Goal: Task Accomplishment & Management: Use online tool/utility

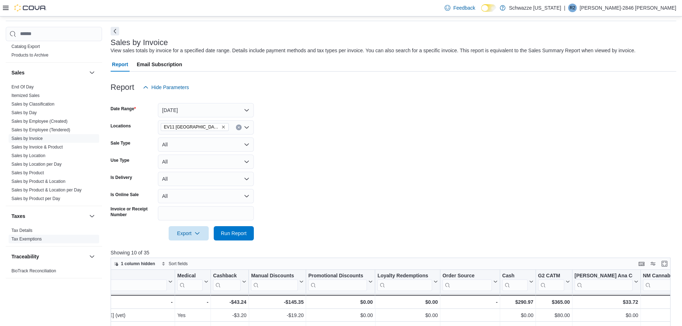
scroll to position [36, 0]
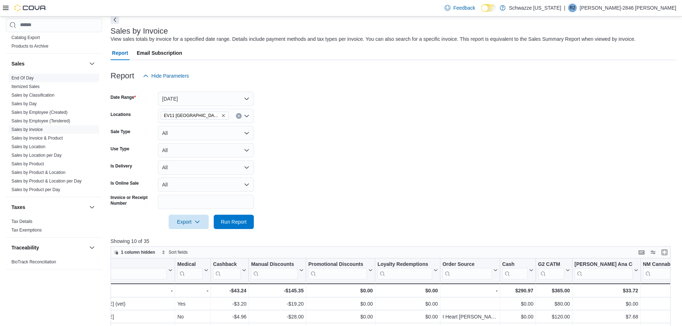
click at [24, 76] on link "End Of Day" at bounding box center [22, 78] width 22 height 5
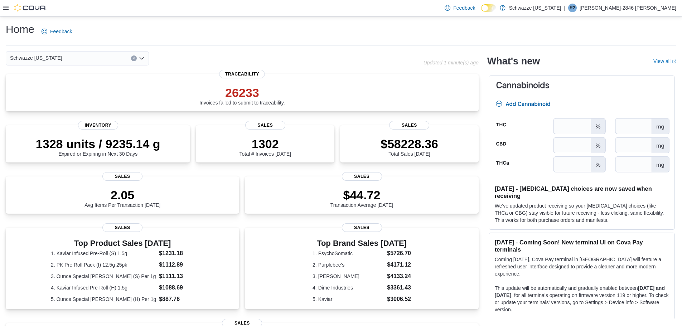
click at [8, 9] on icon at bounding box center [6, 8] width 6 height 6
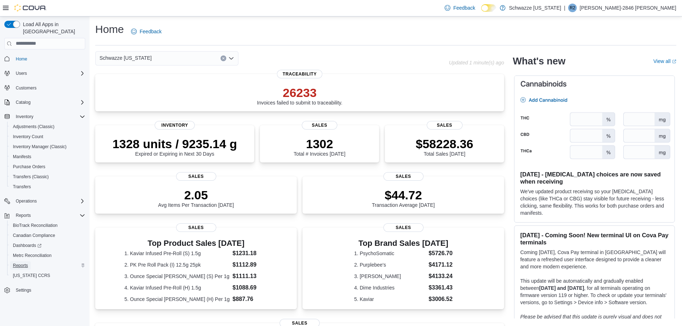
click at [24, 263] on span "Reports" at bounding box center [20, 266] width 15 height 6
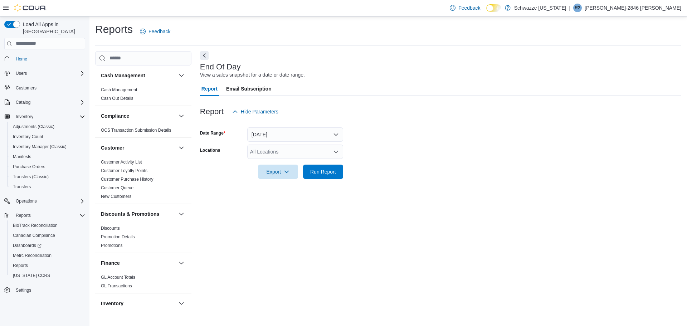
click at [290, 154] on div "All Locations" at bounding box center [295, 152] width 96 height 14
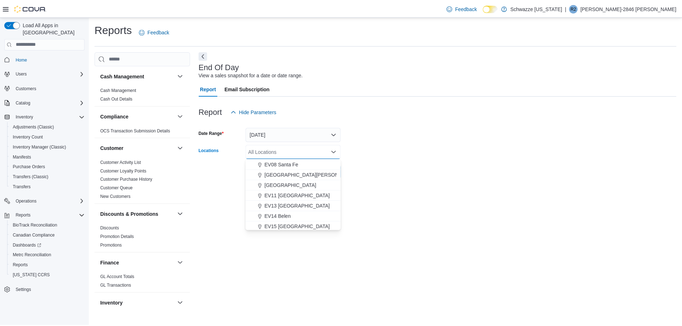
scroll to position [107, 0]
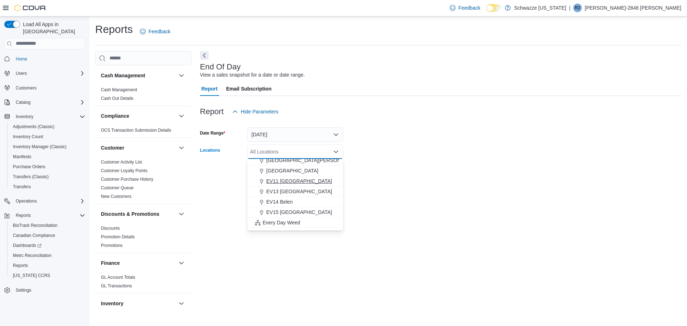
click at [297, 180] on span "EV11 [GEOGRAPHIC_DATA]" at bounding box center [299, 181] width 66 height 7
click at [355, 166] on form "Date Range [DATE] Locations [GEOGRAPHIC_DATA] [GEOGRAPHIC_DATA] [GEOGRAPHIC_DAT…" at bounding box center [440, 149] width 481 height 60
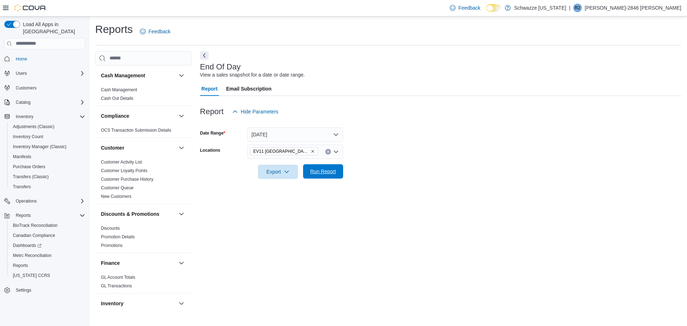
click at [329, 169] on span "Run Report" at bounding box center [323, 171] width 26 height 7
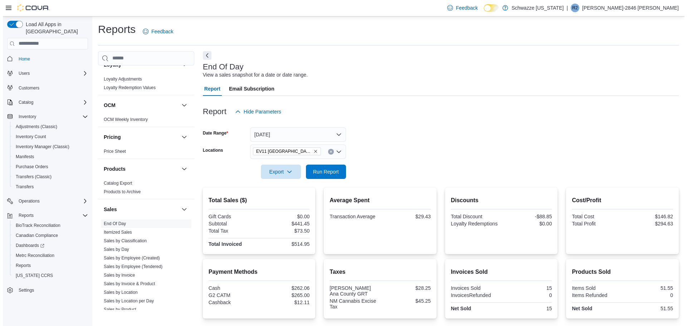
scroll to position [394, 0]
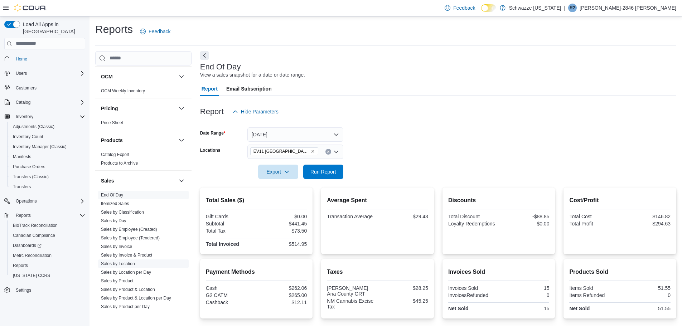
click at [133, 264] on link "Sales by Location" at bounding box center [118, 263] width 34 height 5
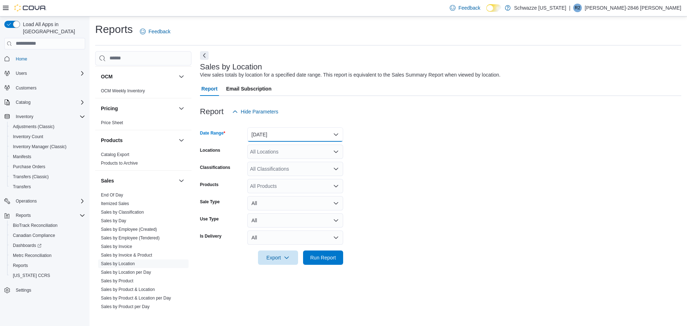
click at [275, 136] on button "[DATE]" at bounding box center [295, 134] width 96 height 14
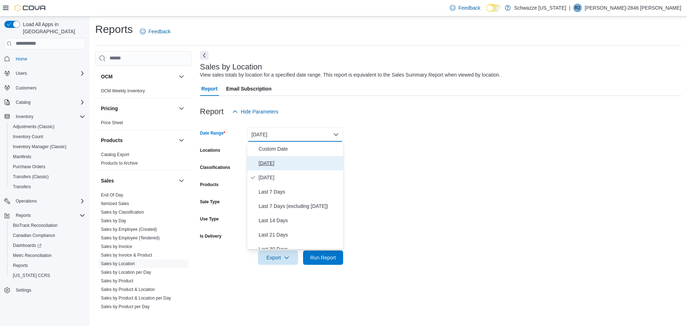
click at [271, 162] on span "[DATE]" at bounding box center [300, 163] width 82 height 9
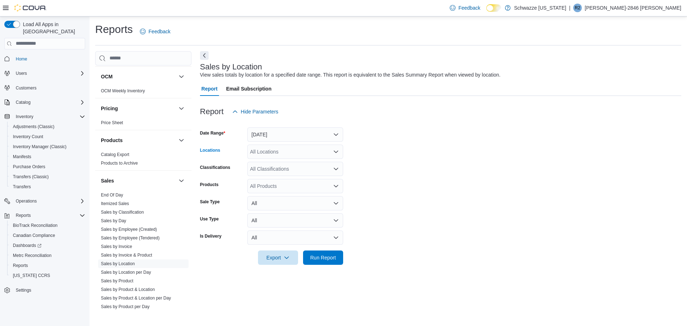
click at [273, 156] on div "All Locations" at bounding box center [295, 152] width 96 height 14
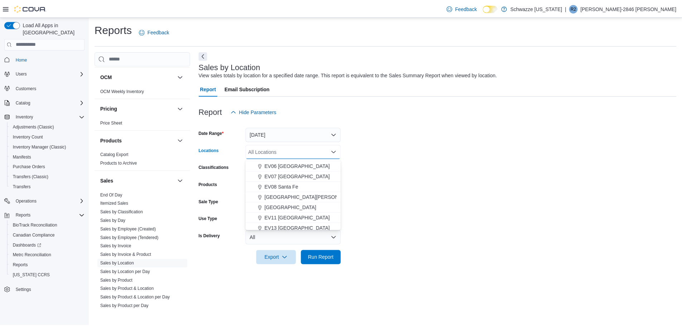
scroll to position [72, 0]
click at [285, 215] on span "EV11 [GEOGRAPHIC_DATA]" at bounding box center [299, 216] width 66 height 7
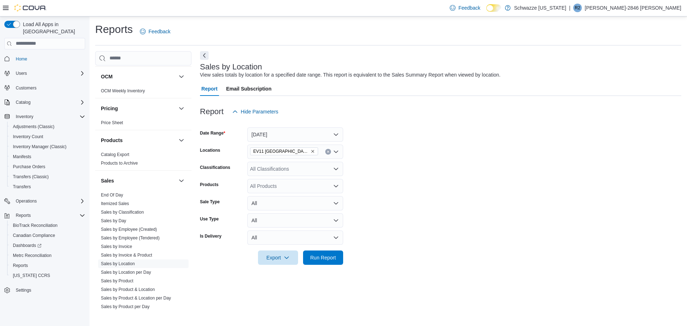
click at [372, 189] on form "Date Range [DATE] Locations EV11 [GEOGRAPHIC_DATA] Classifications All Classifi…" at bounding box center [440, 192] width 481 height 146
click at [320, 257] on span "Run Report" at bounding box center [323, 257] width 26 height 7
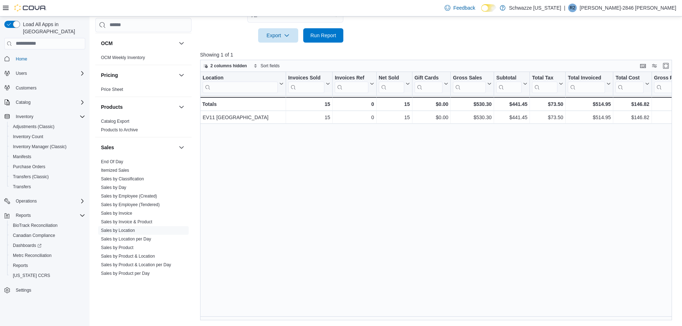
drag, startPoint x: 115, startPoint y: 160, endPoint x: 136, endPoint y: 171, distance: 24.2
click at [115, 160] on link "End Of Day" at bounding box center [112, 161] width 22 height 5
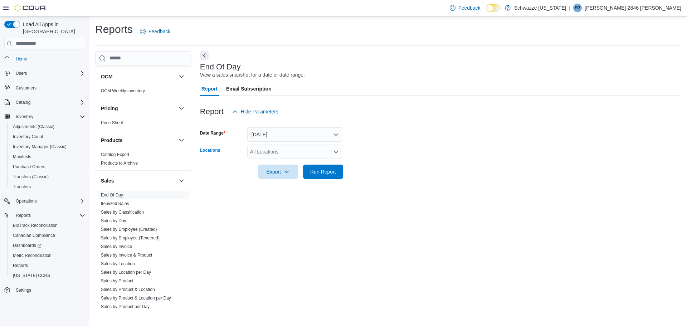
click at [285, 151] on div "All Locations" at bounding box center [295, 152] width 96 height 14
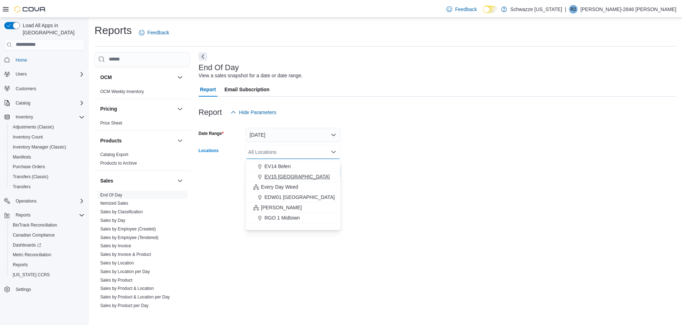
scroll to position [107, 0]
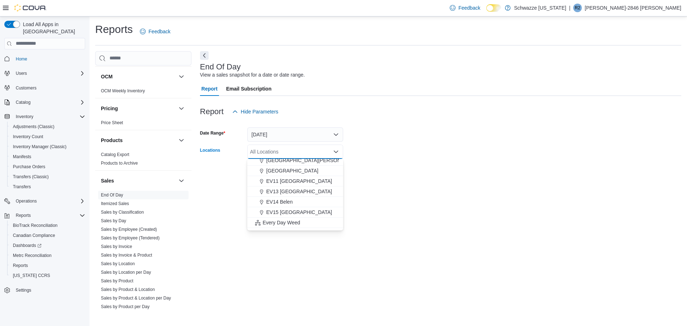
drag, startPoint x: 290, startPoint y: 179, endPoint x: 384, endPoint y: 177, distance: 93.4
click at [290, 179] on span "EV11 [GEOGRAPHIC_DATA]" at bounding box center [299, 181] width 66 height 7
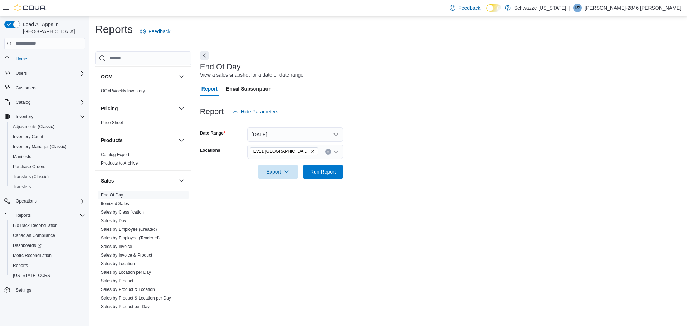
click at [394, 176] on form "Date Range [DATE] Locations [GEOGRAPHIC_DATA] [GEOGRAPHIC_DATA] [GEOGRAPHIC_DAT…" at bounding box center [440, 149] width 481 height 60
click at [330, 170] on span "Run Report" at bounding box center [323, 171] width 26 height 7
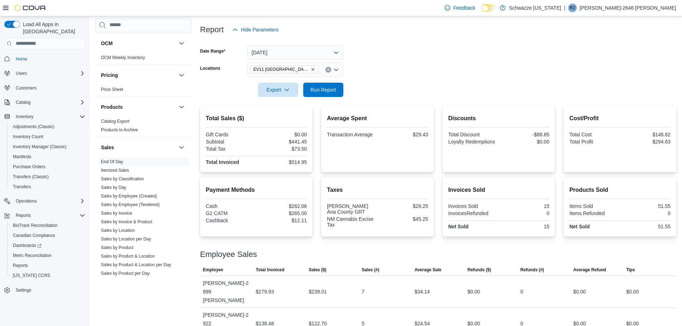
scroll to position [90, 0]
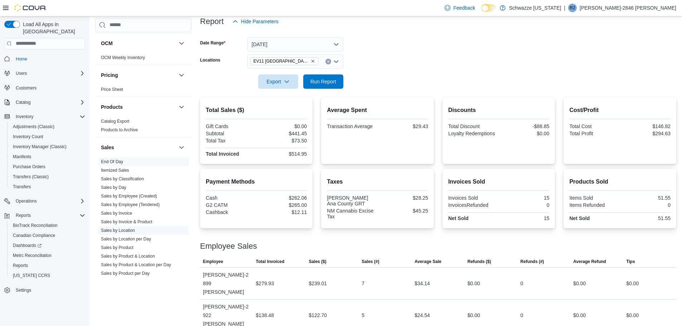
click at [128, 229] on link "Sales by Location" at bounding box center [118, 230] width 34 height 5
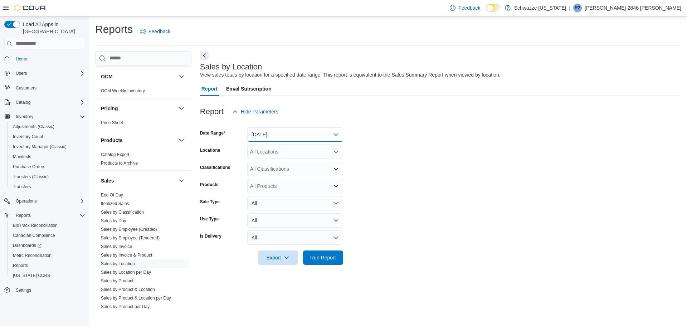
click at [291, 136] on button "[DATE]" at bounding box center [295, 134] width 96 height 14
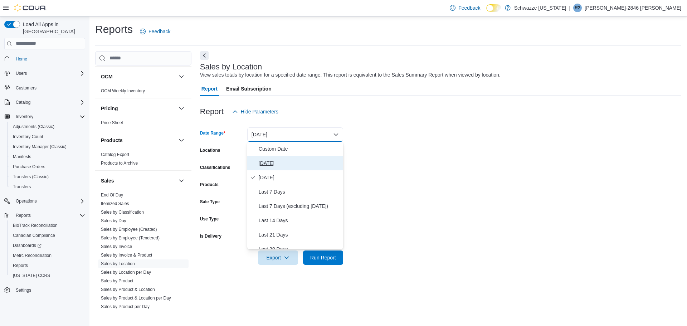
click at [288, 161] on span "[DATE]" at bounding box center [300, 163] width 82 height 9
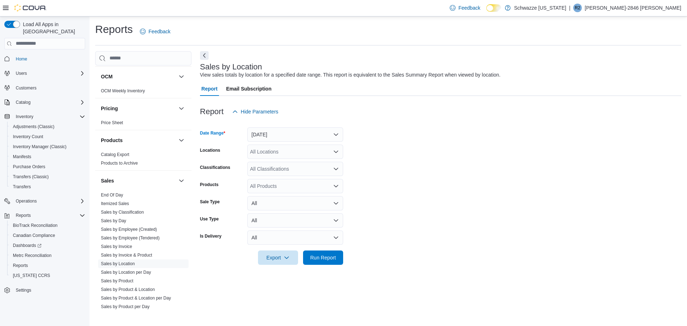
click at [287, 150] on div "All Locations" at bounding box center [295, 152] width 96 height 14
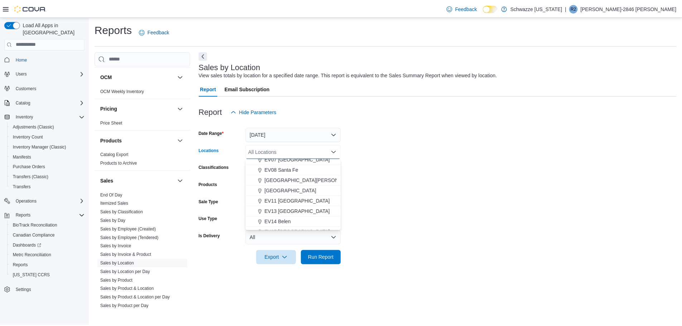
scroll to position [107, 0]
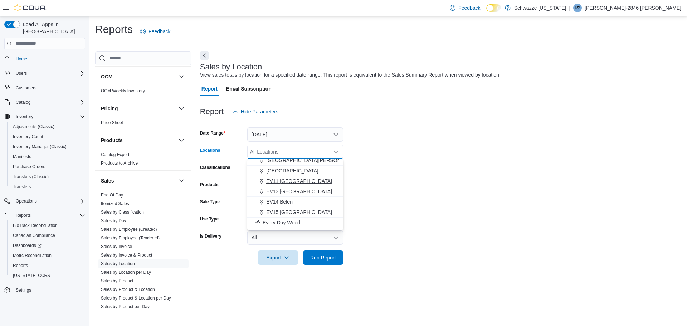
click at [290, 179] on span "EV11 [GEOGRAPHIC_DATA]" at bounding box center [299, 181] width 66 height 7
click at [363, 175] on form "Date Range [DATE] Locations [GEOGRAPHIC_DATA] [GEOGRAPHIC_DATA] [GEOGRAPHIC_DAT…" at bounding box center [440, 192] width 481 height 146
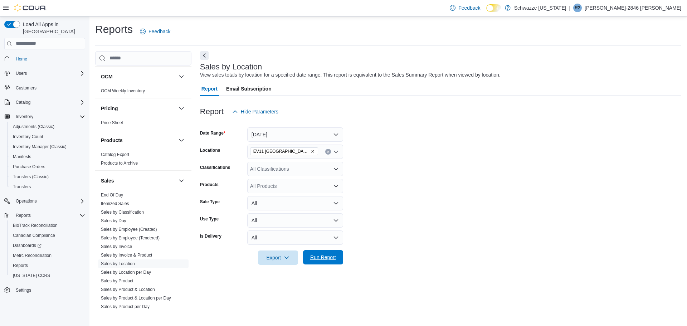
drag, startPoint x: 307, startPoint y: 254, endPoint x: 312, endPoint y: 255, distance: 5.4
click at [307, 256] on button "Run Report" at bounding box center [323, 257] width 40 height 14
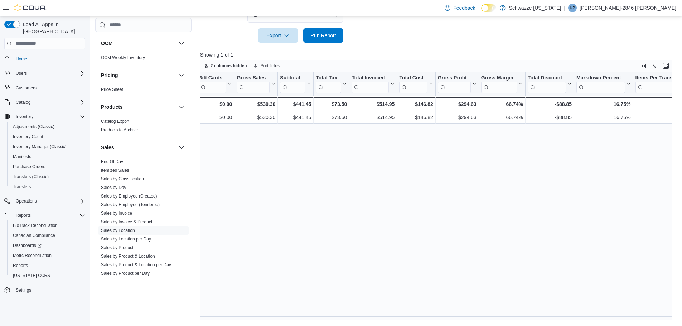
scroll to position [0, 217]
